Goal: Task Accomplishment & Management: Use online tool/utility

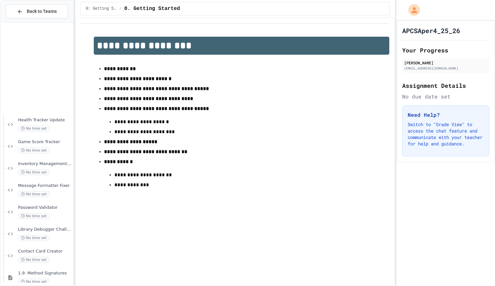
scroll to position [648, 0]
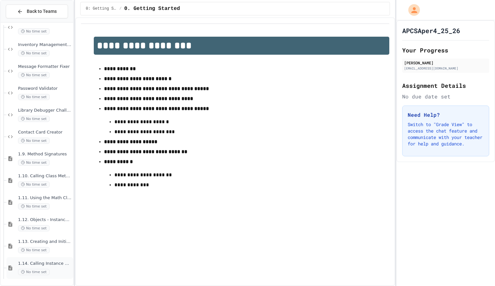
click at [54, 268] on div "1.14. Calling Instance Methods No time set" at bounding box center [45, 268] width 54 height 14
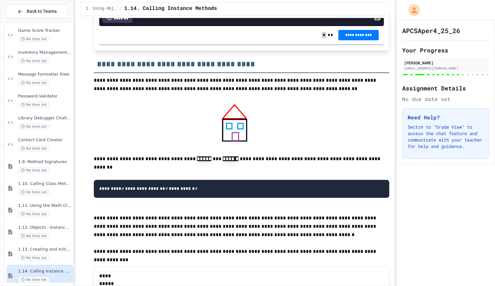
scroll to position [5548, 0]
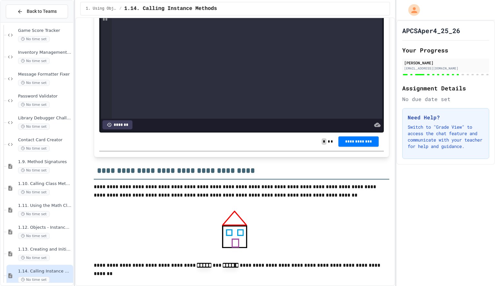
scroll to position [5440, 0]
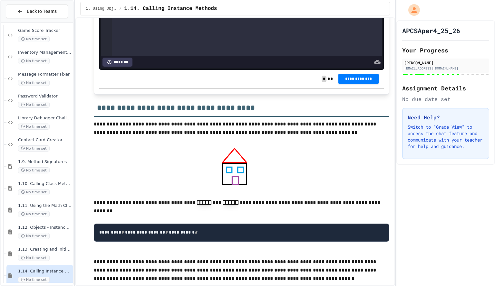
scroll to position [5505, 0]
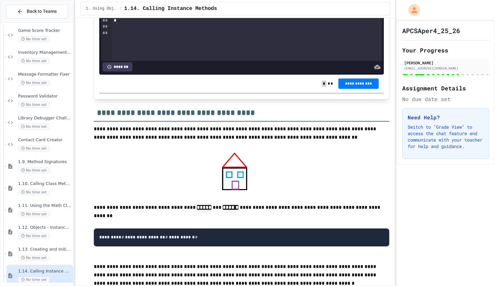
scroll to position [5499, 0]
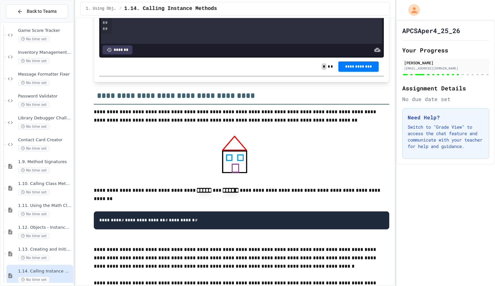
scroll to position [5518, 0]
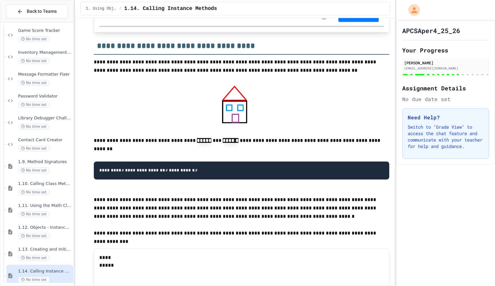
scroll to position [5563, 0]
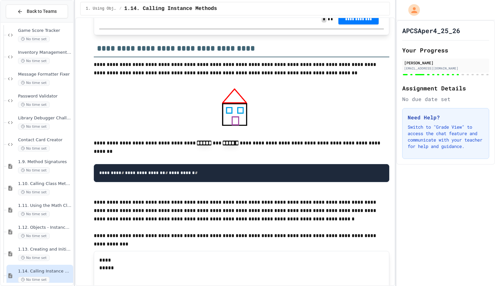
click at [355, 21] on span "**********" at bounding box center [358, 18] width 30 height 5
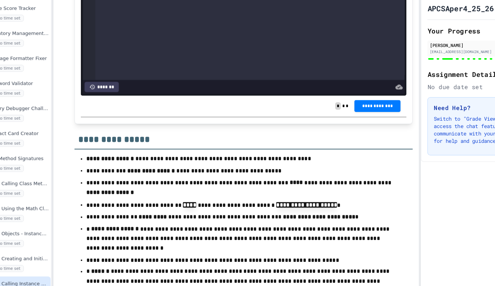
scroll to position [5979, 0]
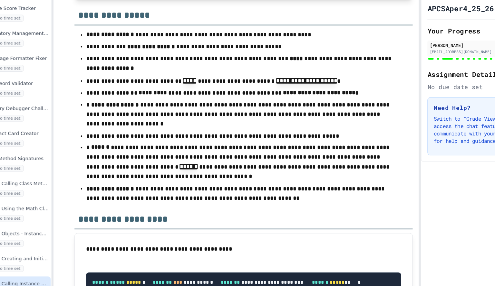
scroll to position [65, 0]
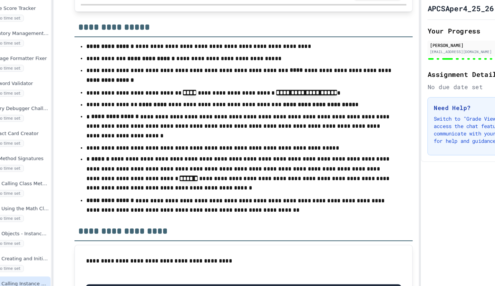
scroll to position [6071, 0]
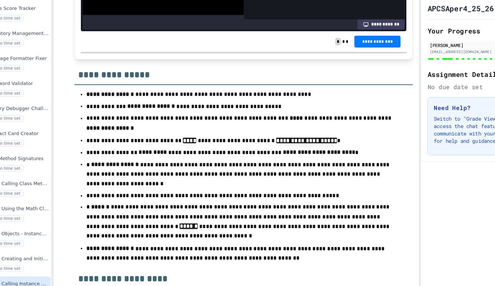
scroll to position [6028, 0]
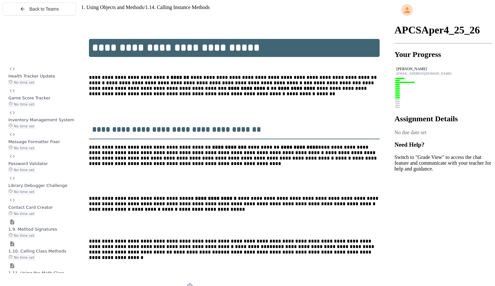
scroll to position [648, 0]
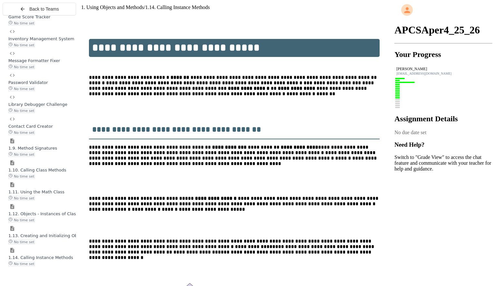
click at [51, 260] on span "1.14. Calling Instance Methods" at bounding box center [40, 257] width 65 height 5
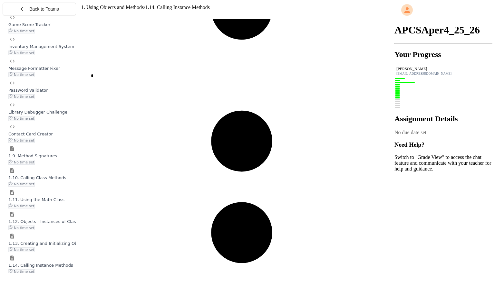
scroll to position [6063, 0]
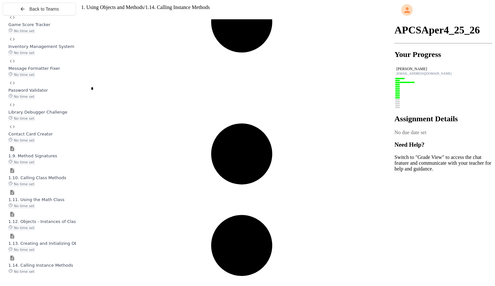
scroll to position [69, 0]
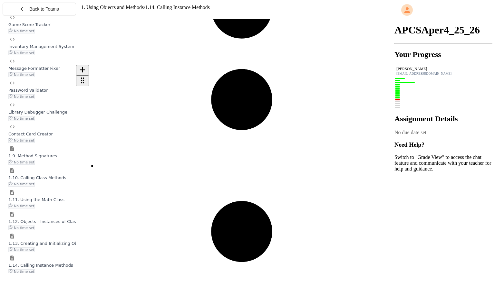
scroll to position [6013, 0]
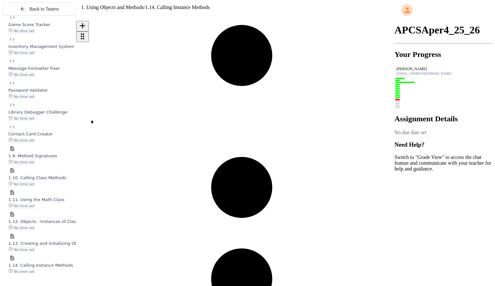
scroll to position [6096, 0]
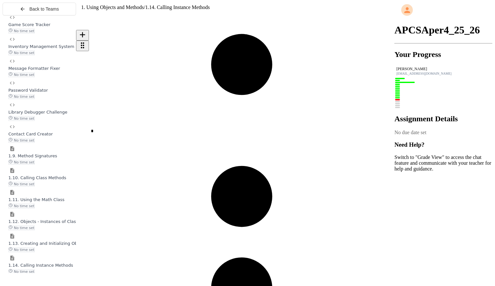
scroll to position [77, 0]
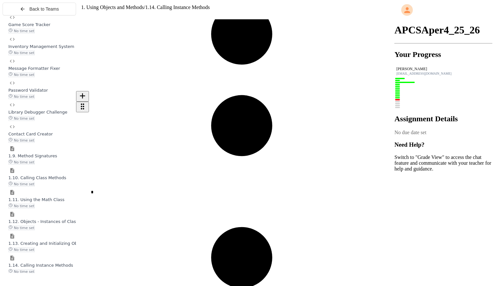
scroll to position [5986, 0]
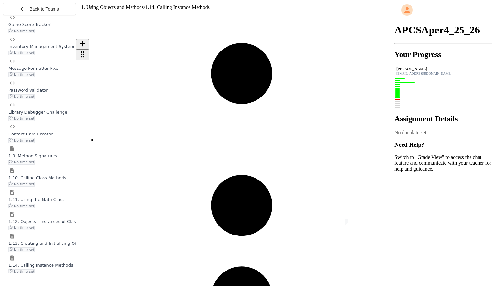
scroll to position [6039, 0]
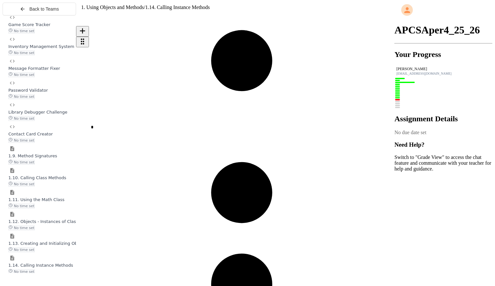
scroll to position [6054, 0]
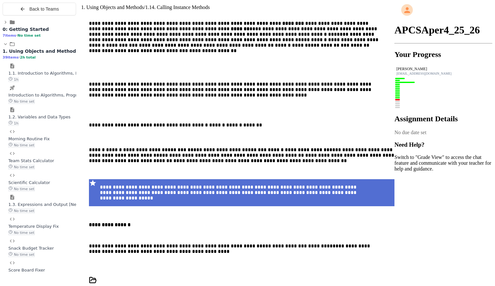
scroll to position [6642, 0]
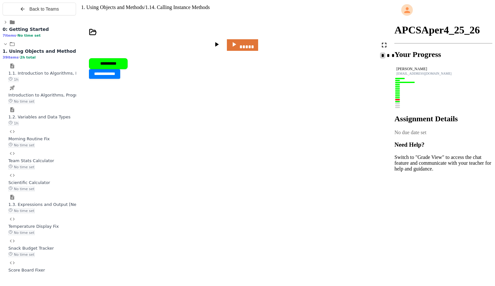
scroll to position [7257, 0]
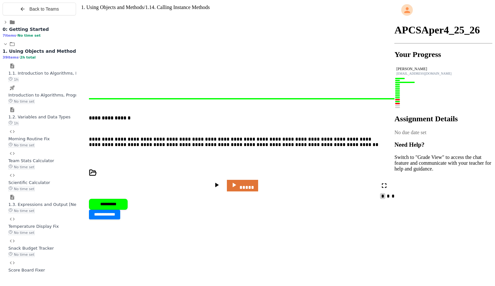
scroll to position [7116, 0]
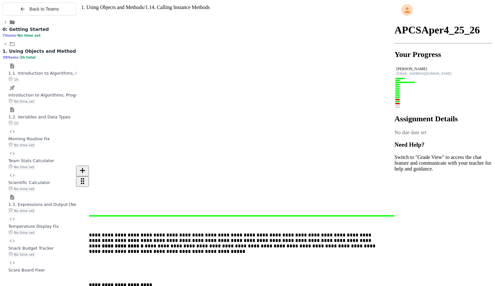
scroll to position [7357, 0]
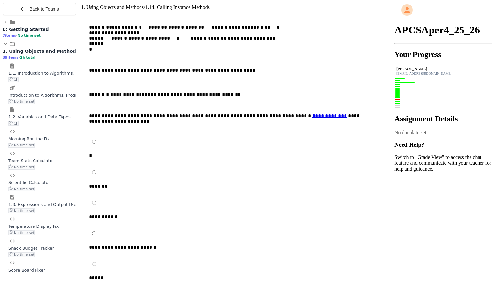
scroll to position [7660, 0]
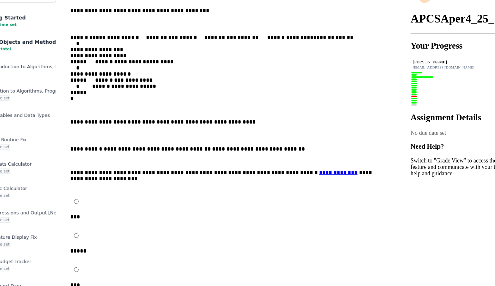
scroll to position [7977, 0]
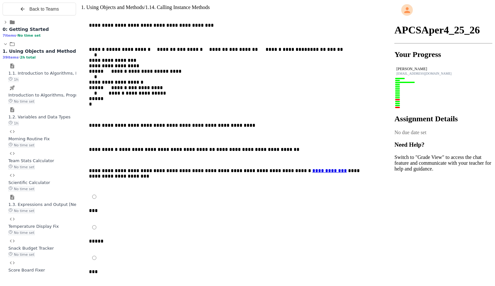
scroll to position [7973, 0]
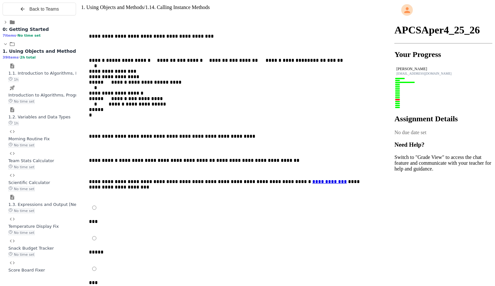
scroll to position [7958, 0]
